Goal: Understand process/instructions

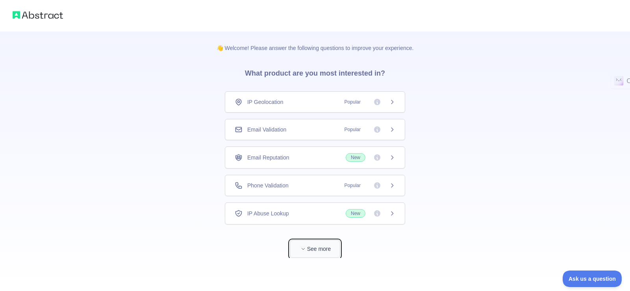
click at [310, 251] on button "See more" at bounding box center [315, 249] width 50 height 18
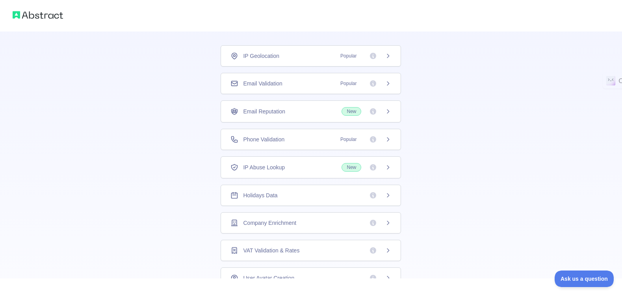
scroll to position [79, 0]
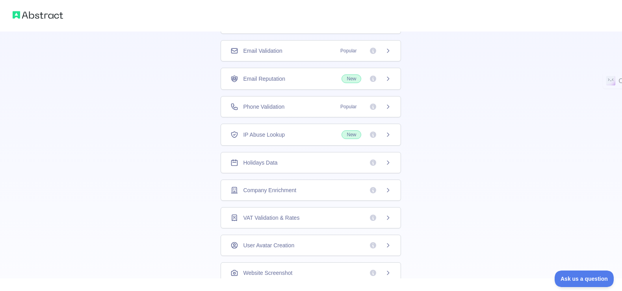
click at [250, 165] on span "Holidays Data" at bounding box center [260, 163] width 34 height 8
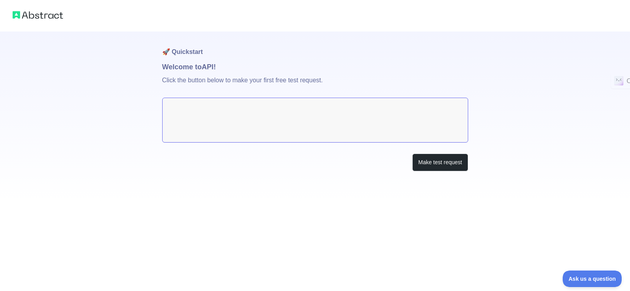
click at [229, 108] on textarea at bounding box center [315, 120] width 306 height 45
click at [455, 161] on button "Make test request" at bounding box center [440, 163] width 56 height 18
drag, startPoint x: 163, startPoint y: 80, endPoint x: 328, endPoint y: 91, distance: 165.0
click at [328, 91] on p "Click the button below to make your first free test request." at bounding box center [315, 84] width 306 height 25
click at [323, 84] on div at bounding box center [323, 84] width 0 height 0
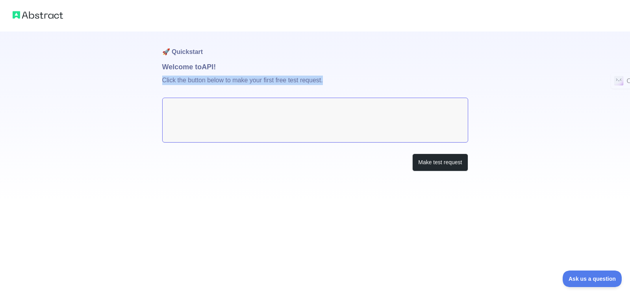
click at [344, 120] on textarea at bounding box center [315, 120] width 306 height 45
click at [251, 109] on textarea at bounding box center [315, 120] width 306 height 45
click at [436, 164] on button "Make test request" at bounding box center [440, 163] width 56 height 18
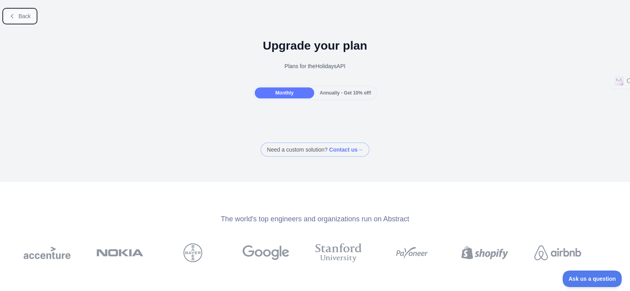
click at [22, 20] on button "Back" at bounding box center [20, 15] width 32 height 13
